Goal: Use online tool/utility: Utilize a website feature to perform a specific function

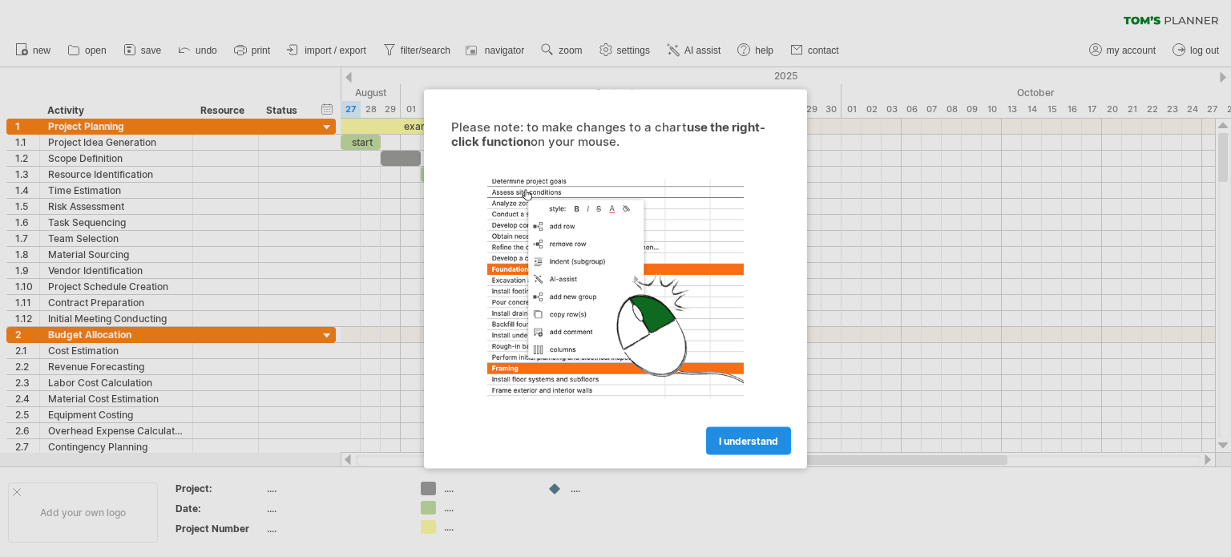
click at [760, 442] on span "I understand" at bounding box center [748, 440] width 59 height 12
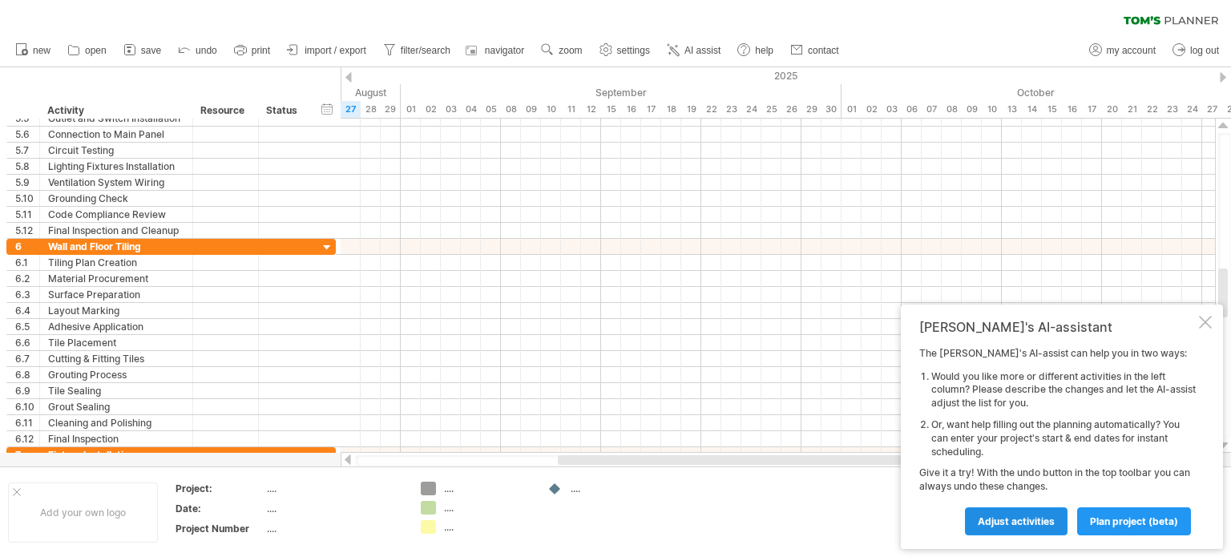
click at [1025, 523] on span "Adjust activities" at bounding box center [1015, 521] width 77 height 12
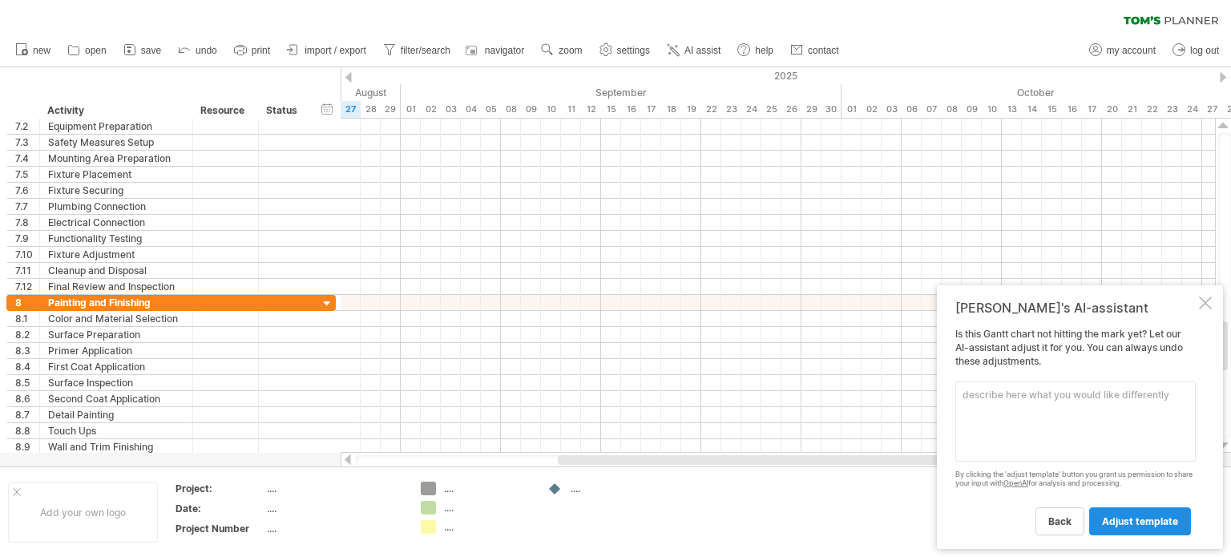
click at [1141, 524] on span "adjust template" at bounding box center [1140, 521] width 76 height 12
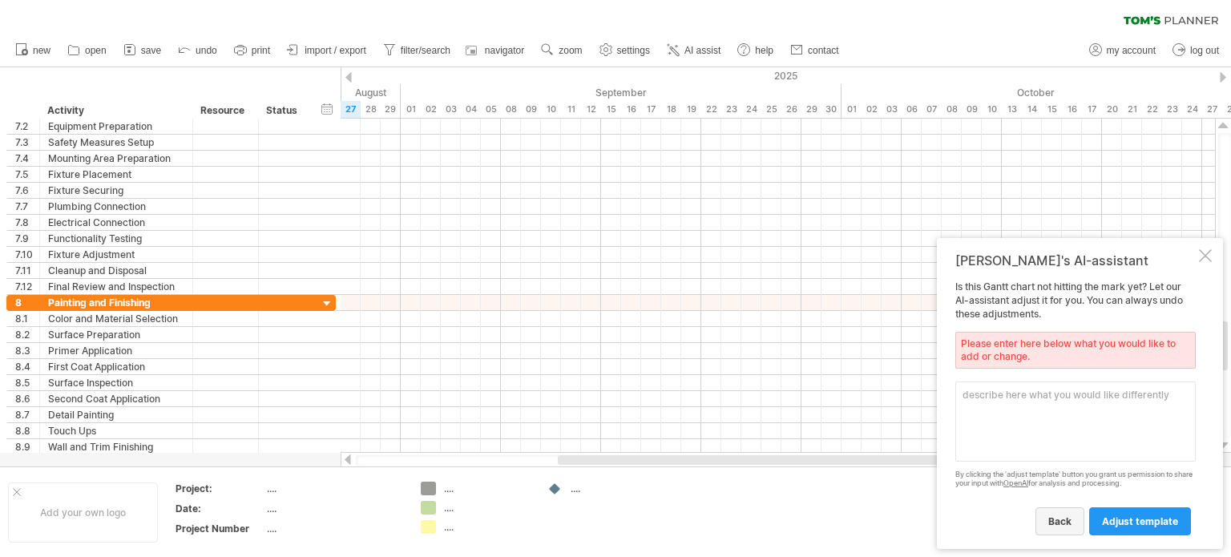
click at [1063, 518] on span "back" at bounding box center [1059, 521] width 23 height 12
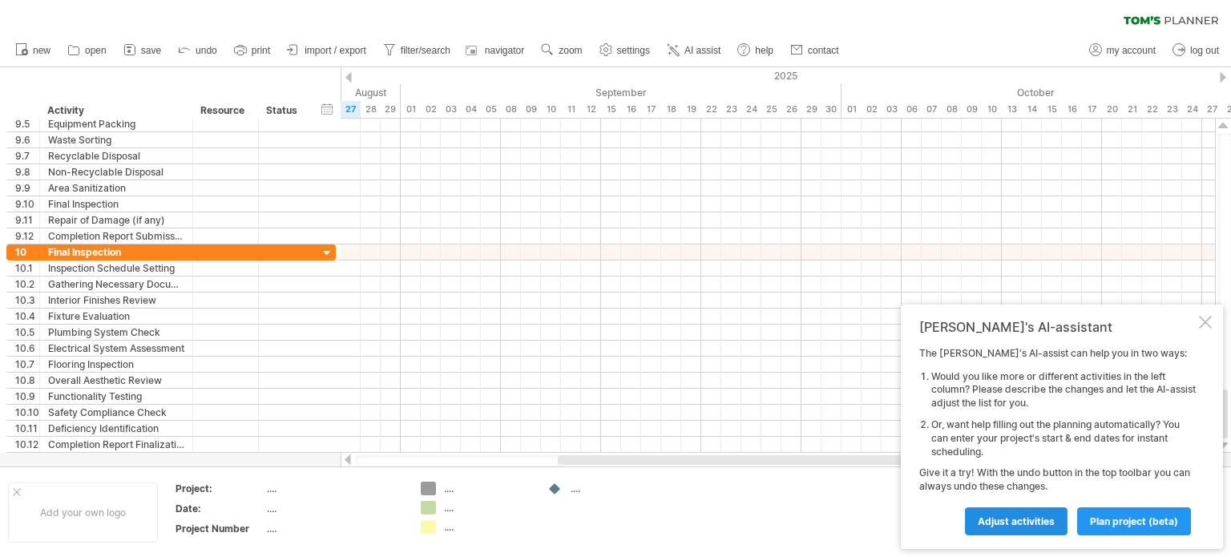
click at [1001, 515] on span "Adjust activities" at bounding box center [1015, 521] width 77 height 12
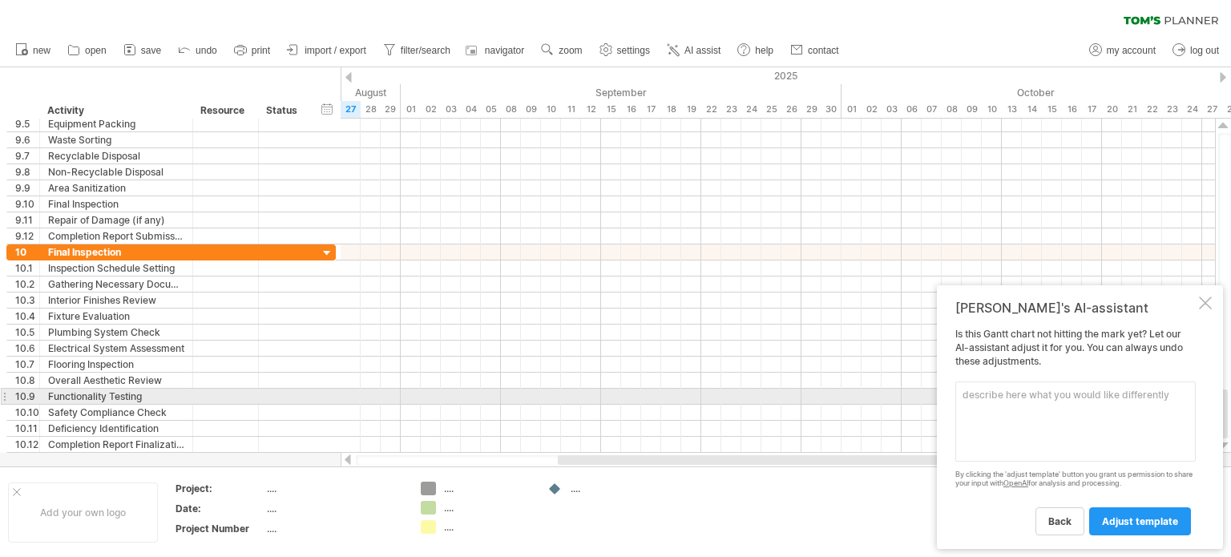
click at [989, 399] on textarea at bounding box center [1075, 421] width 240 height 80
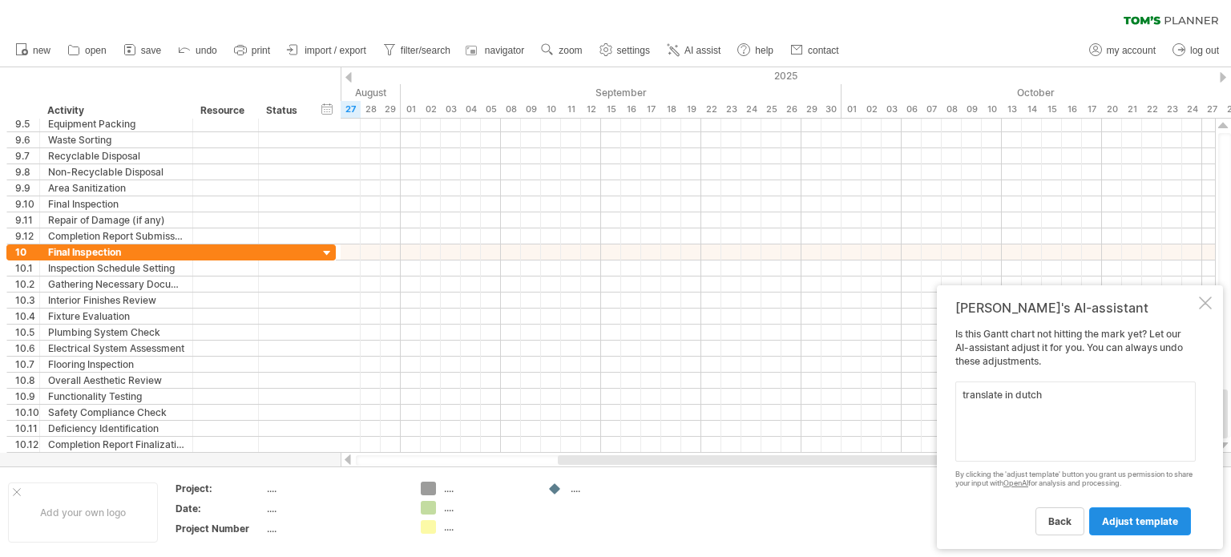
type textarea "translate in dutch"
click at [1157, 518] on span "adjust template" at bounding box center [1140, 521] width 76 height 12
